Goal: Information Seeking & Learning: Learn about a topic

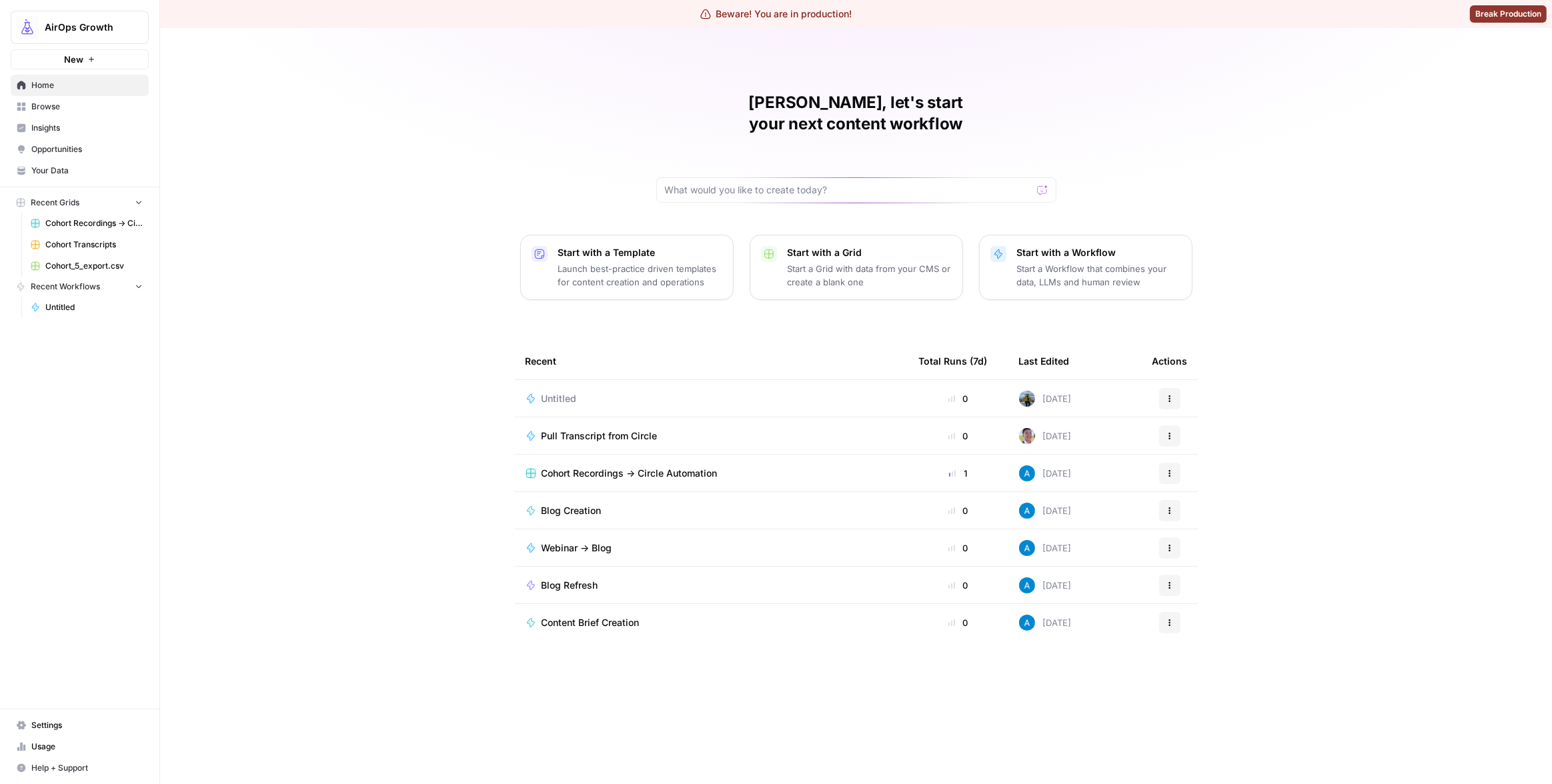
click at [56, 124] on span "Insights" at bounding box center [87, 127] width 112 height 12
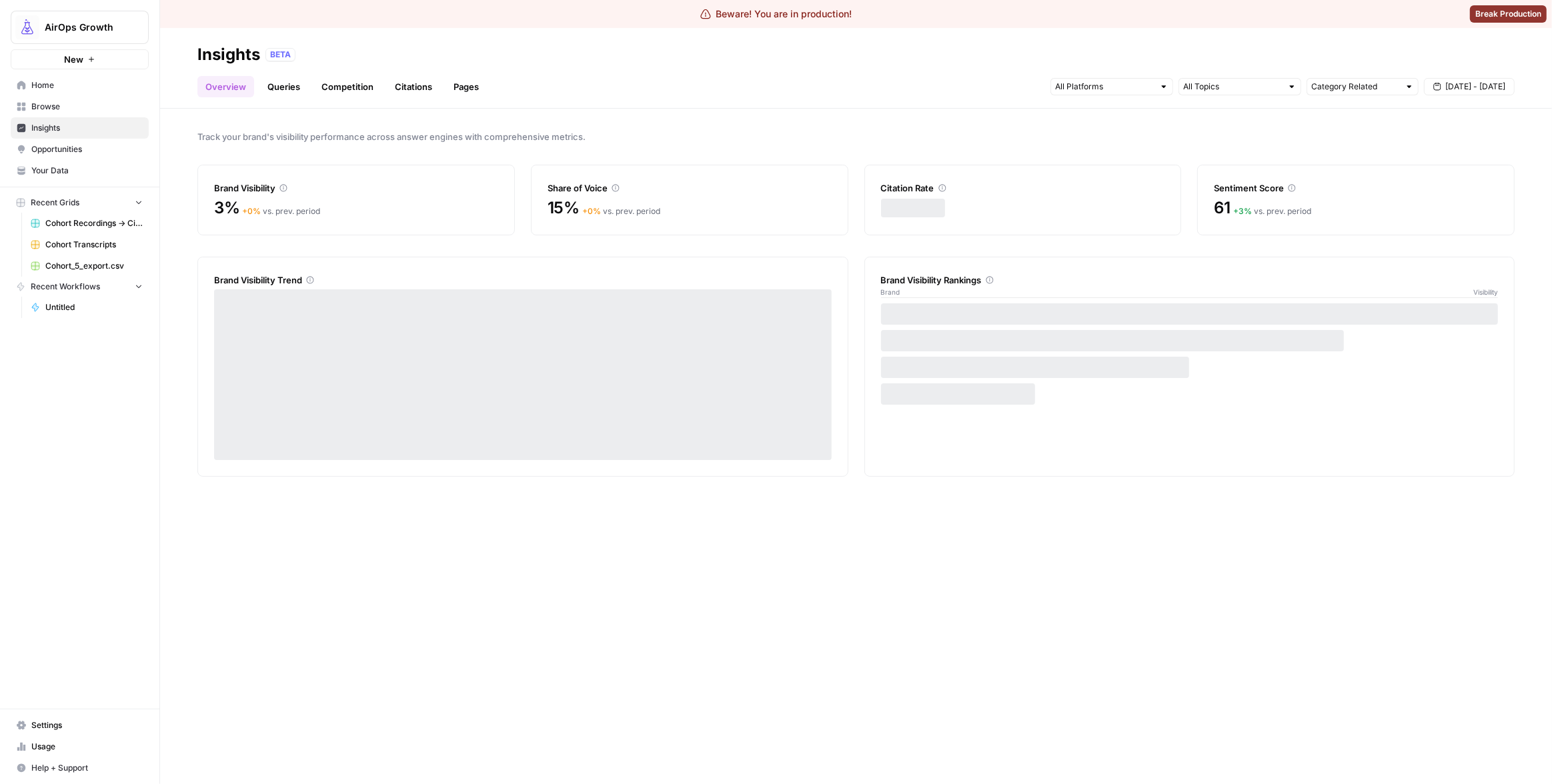
click at [458, 88] on link "Pages" at bounding box center [466, 87] width 41 height 21
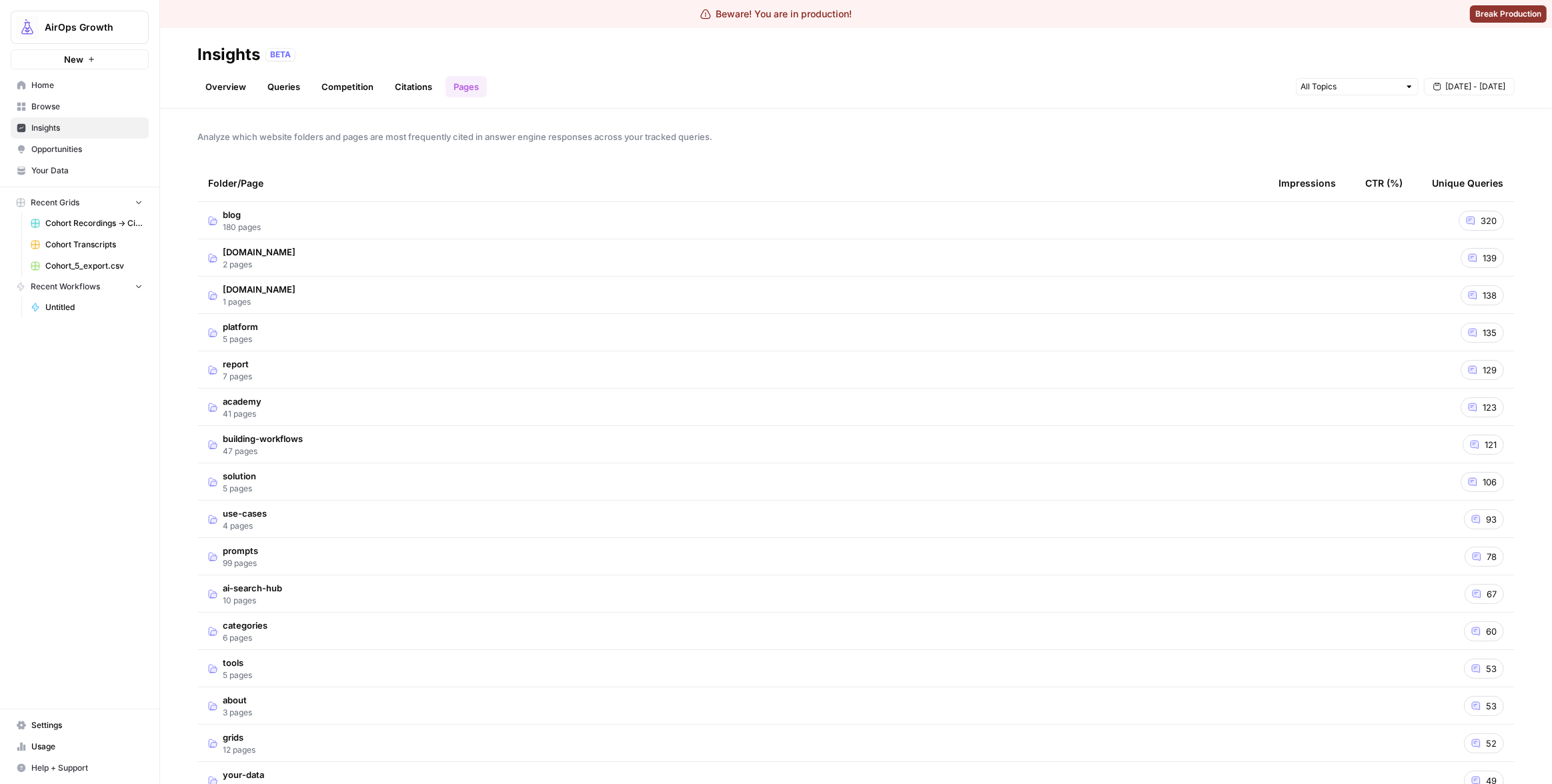
click at [555, 154] on div "Analyze which website folders and pages are most frequently cited in answer eng…" at bounding box center [856, 447] width 1392 height 676
click at [665, 223] on td "blog 180 pages" at bounding box center [732, 220] width 1070 height 37
click at [576, 227] on td "blog 180 pages" at bounding box center [732, 220] width 1070 height 37
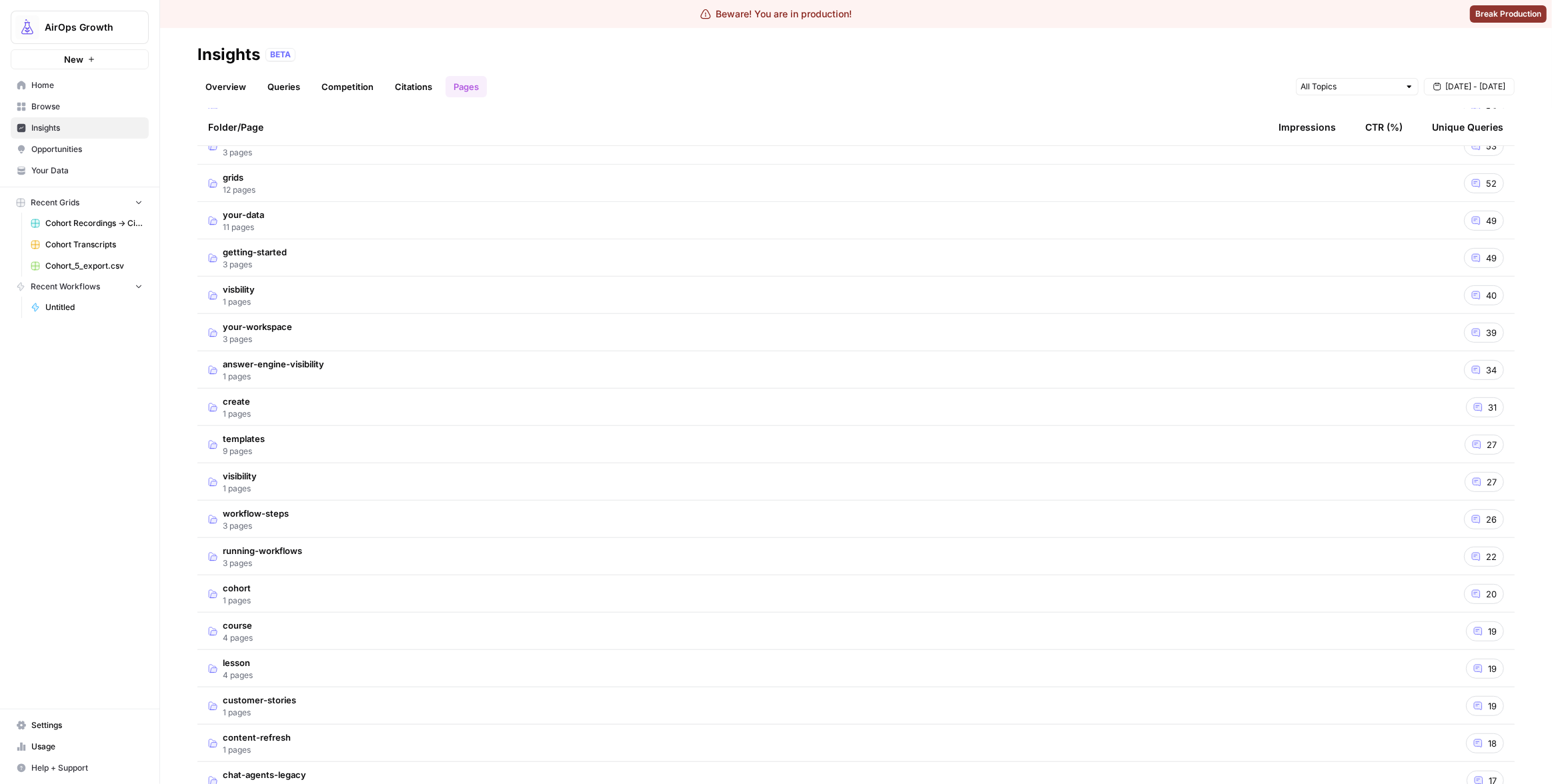
scroll to position [969, 0]
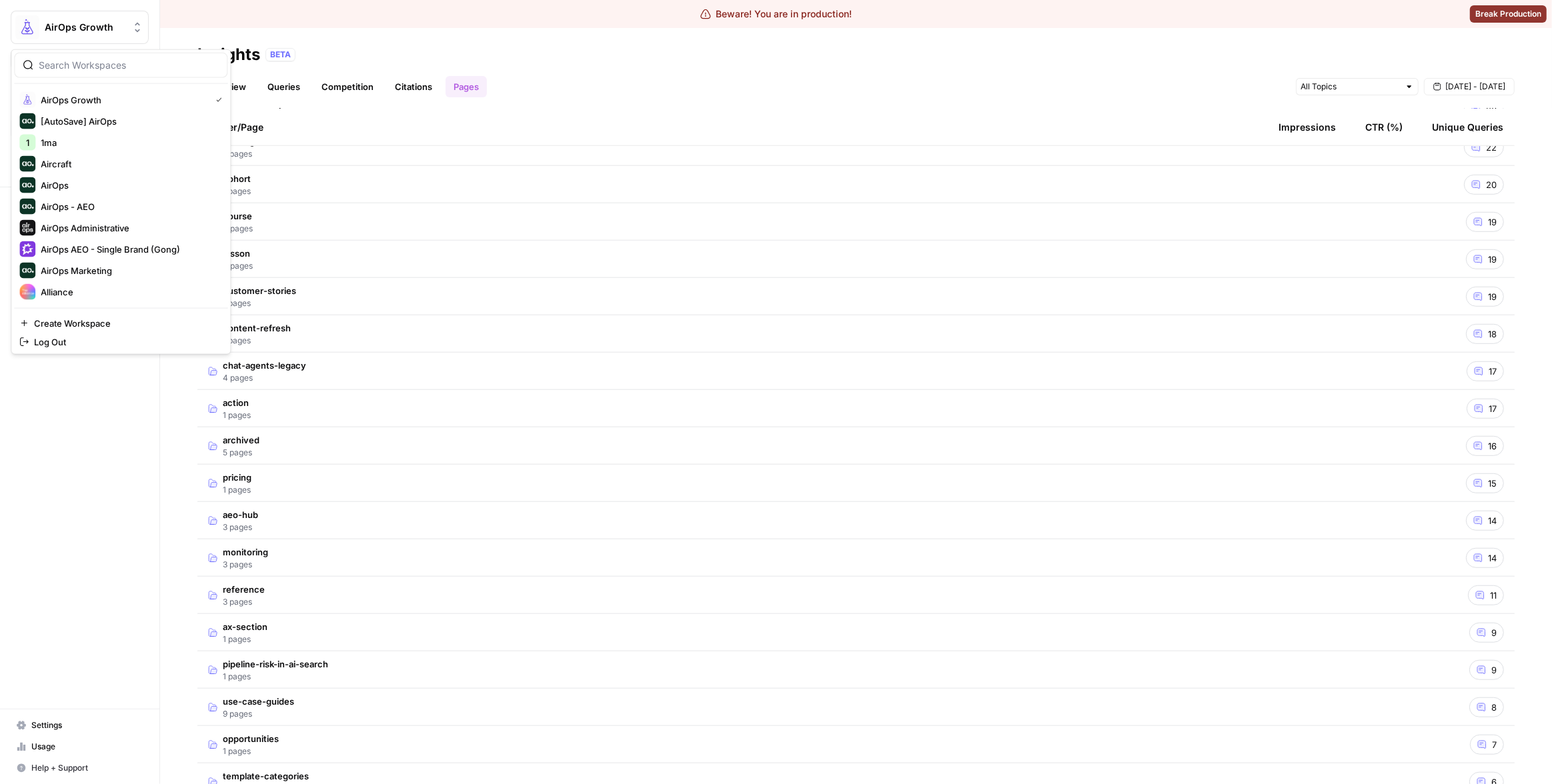
click at [97, 28] on span "AirOps Growth" at bounding box center [85, 27] width 80 height 13
click at [88, 463] on div "AirOps Growth New Home Browse Insights Opportunities Your Data Recent Grids Coh…" at bounding box center [80, 392] width 159 height 784
